Goal: Task Accomplishment & Management: Use online tool/utility

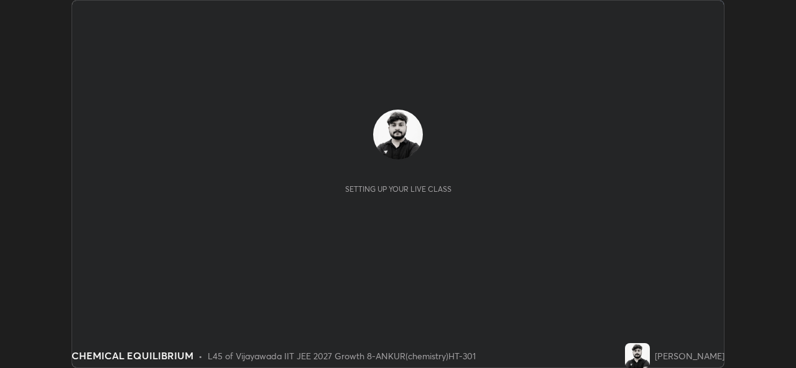
scroll to position [368, 796]
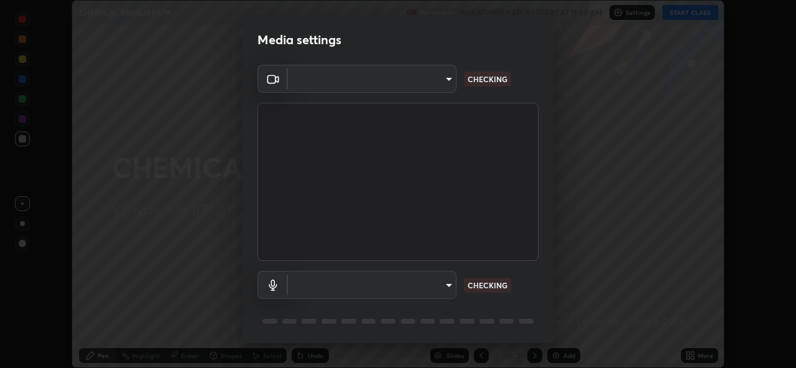
click at [687, 16] on div "Media settings ​ CHECKING ​ CHECKING 1 / 5 Next" at bounding box center [398, 184] width 796 height 368
type input "f2f4c46b7381f2a8385fc49892cc2bbd6249a11405e55214713ac641d9d903e6"
type input "default"
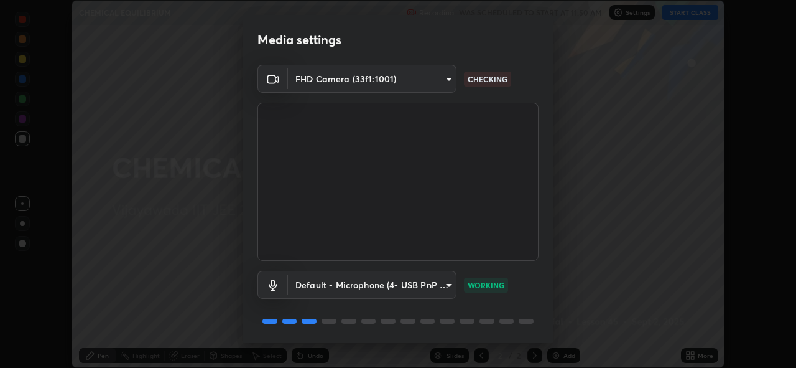
scroll to position [40, 0]
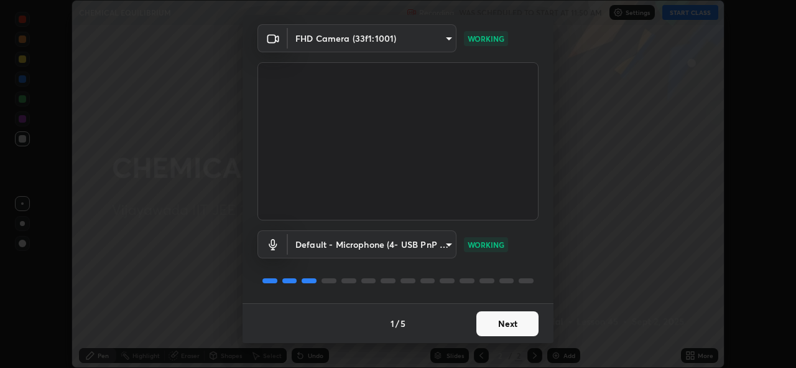
click at [490, 328] on button "Next" at bounding box center [507, 323] width 62 height 25
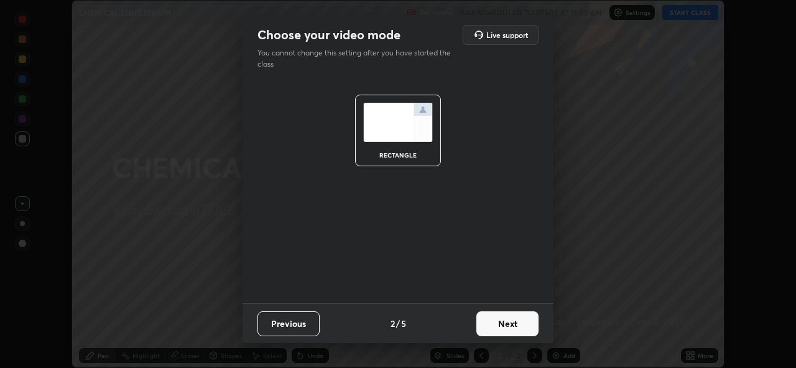
scroll to position [0, 0]
click at [491, 327] on button "Next" at bounding box center [507, 323] width 62 height 25
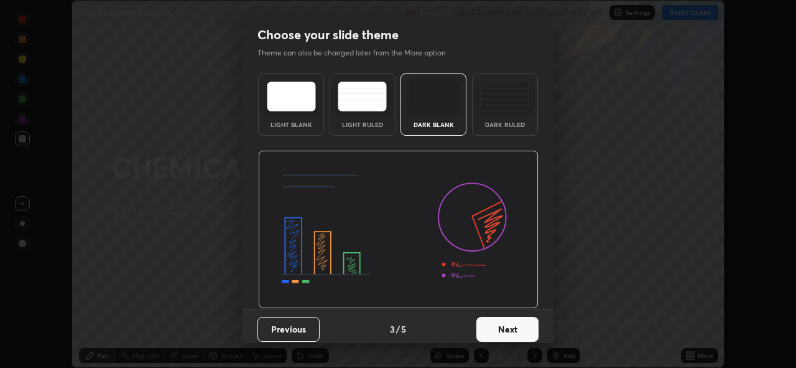
click at [492, 328] on button "Next" at bounding box center [507, 329] width 62 height 25
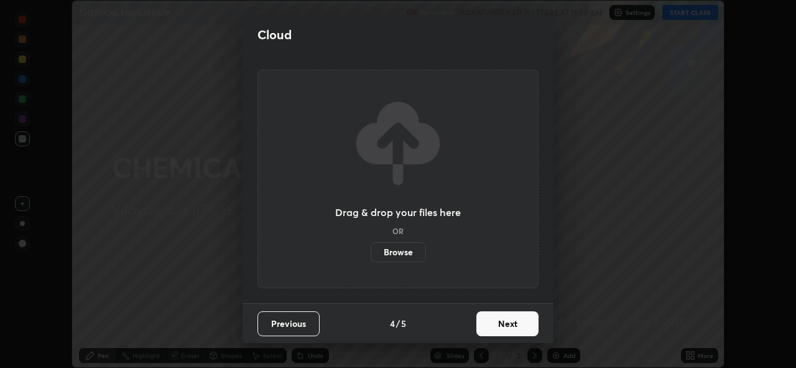
click at [492, 330] on button "Next" at bounding box center [507, 323] width 62 height 25
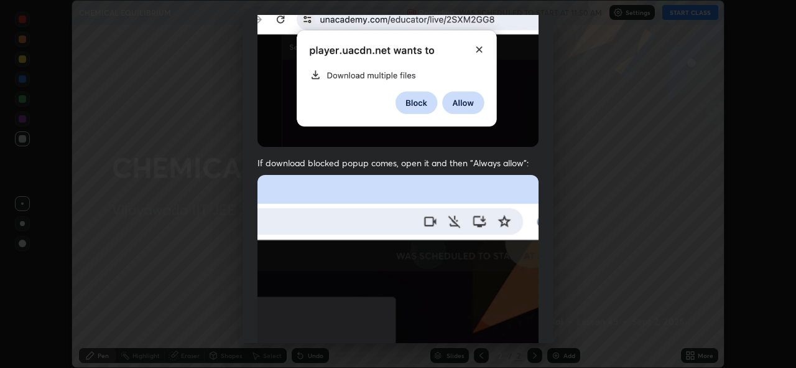
scroll to position [294, 0]
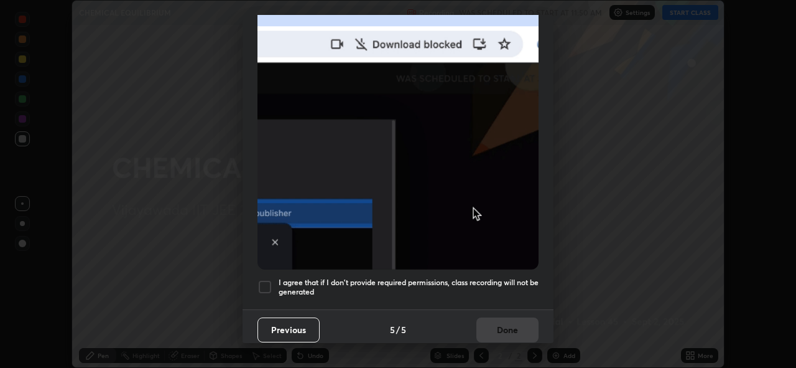
click at [265, 280] on div at bounding box center [265, 286] width 15 height 15
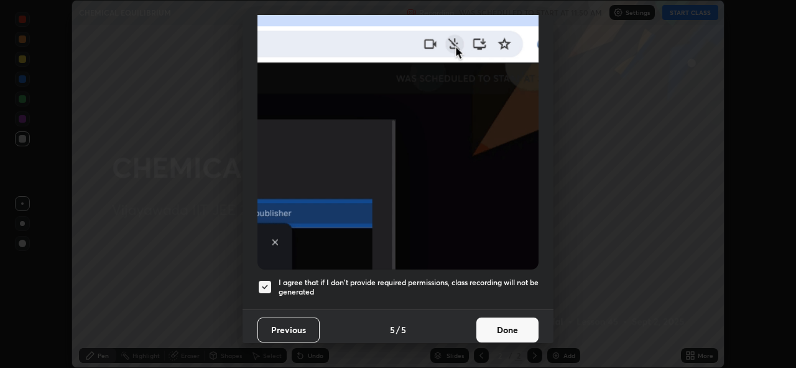
click at [510, 327] on button "Done" at bounding box center [507, 329] width 62 height 25
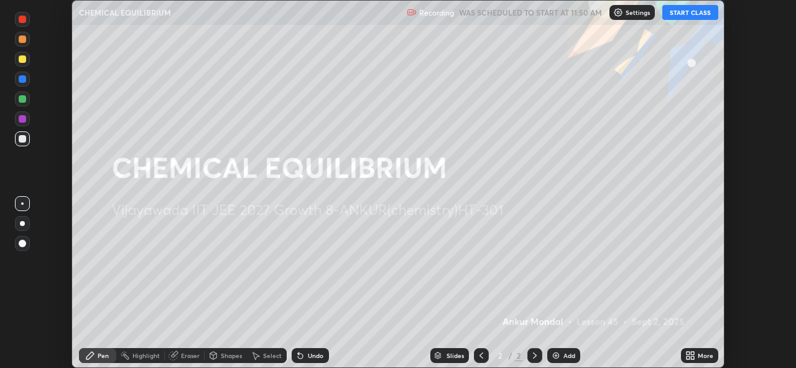
click at [695, 12] on button "START CLASS" at bounding box center [690, 12] width 56 height 15
